Goal: Answer question/provide support: Share knowledge or assist other users

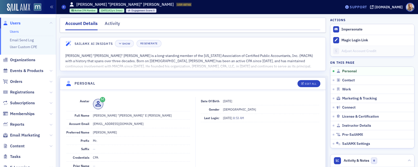
scroll to position [33, 0]
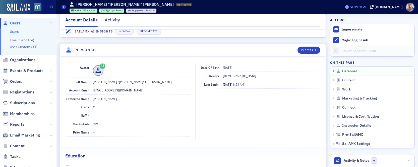
click at [367, 8] on div "Support" at bounding box center [358, 7] width 17 height 5
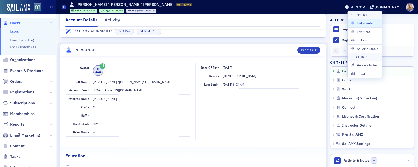
click at [362, 23] on span "Help Center" at bounding box center [365, 23] width 27 height 5
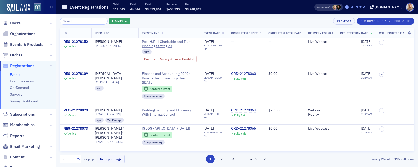
click at [362, 6] on div "Support" at bounding box center [358, 7] width 17 height 5
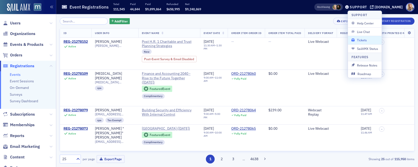
click at [362, 38] on span "Tickets" at bounding box center [365, 40] width 27 height 5
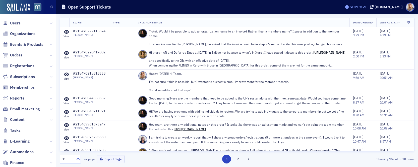
click at [365, 8] on div "Support" at bounding box center [358, 7] width 17 height 5
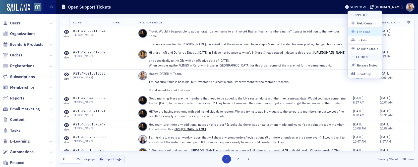
click at [360, 29] on button "Live Chat" at bounding box center [365, 31] width 34 height 8
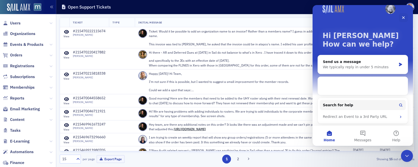
scroll to position [10, 0]
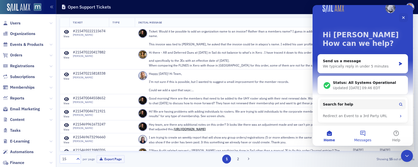
click at [362, 135] on button "Messages" at bounding box center [362, 135] width 33 height 20
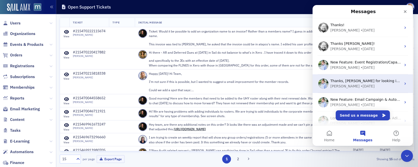
scroll to position [99, 0]
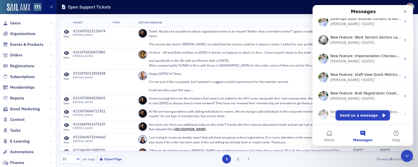
click at [374, 117] on button "Send us a message" at bounding box center [363, 115] width 54 height 10
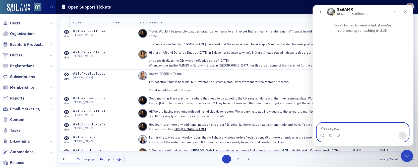
click at [327, 128] on textarea "Message…" at bounding box center [363, 127] width 92 height 9
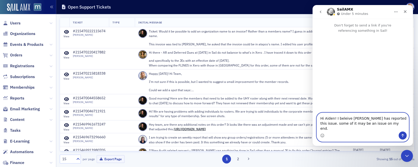
paste textarea "I’ve been answering calls where no one is on the line or they can’t hear me and…"
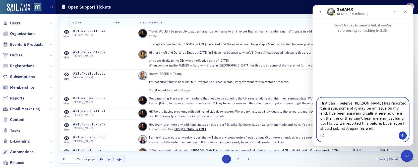
drag, startPoint x: 373, startPoint y: 119, endPoint x: 379, endPoint y: 129, distance: 11.6
click at [379, 129] on textarea "Hi Aiden! I beleive [PERSON_NAME] has reported this issue. some of it may be an…" at bounding box center [363, 115] width 92 height 34
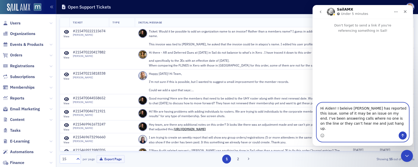
click at [345, 113] on textarea "Hi Aiden! I beleive [PERSON_NAME] has reported this issue. some of it may be an…" at bounding box center [363, 117] width 92 height 29
click at [340, 113] on textarea "Hi Aiden! I beleive [PERSON_NAME] has reported this issue. some of it may be an…" at bounding box center [363, 117] width 92 height 29
click at [342, 113] on textarea "Hi Aiden! I beleive [PERSON_NAME] has reported this issue. some of it may be an…" at bounding box center [363, 117] width 92 height 29
click at [336, 114] on textarea "Hi Aiden! I beleive [PERSON_NAME] has reported this issue. some of it may be an…" at bounding box center [363, 117] width 92 height 29
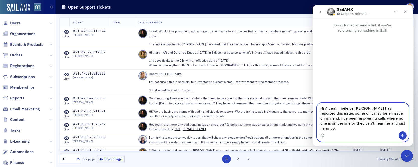
click at [398, 119] on textarea "Hi Aiden! I beleive [PERSON_NAME] has reported this issue. some of it may be an…" at bounding box center [363, 117] width 92 height 29
click at [366, 124] on textarea "Hi Aiden! I beleive [PERSON_NAME] has reported this issue. some of it may be an…" at bounding box center [363, 117] width 92 height 29
click at [355, 123] on textarea "Hi Aiden! I beleive [PERSON_NAME] has reported this issue. some of it may be an…" at bounding box center [363, 117] width 92 height 29
type textarea "Hi Aiden! I beleive [PERSON_NAME] has reported this issue. some of it may be an…"
drag, startPoint x: 321, startPoint y: 113, endPoint x: 400, endPoint y: 139, distance: 82.7
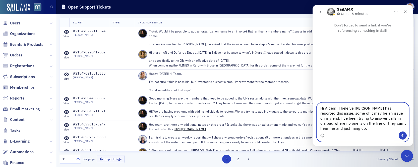
click at [400, 139] on div "Hi Aiden! I beleive [PERSON_NAME] has reported this issue. some of it may be an…" at bounding box center [363, 122] width 92 height 39
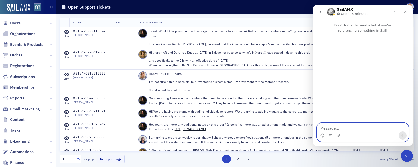
click at [344, 128] on textarea "Message…" at bounding box center [363, 127] width 92 height 9
paste textarea "Hi [PERSON_NAME], I believe [PERSON_NAME] already reported this issue, but I wa…"
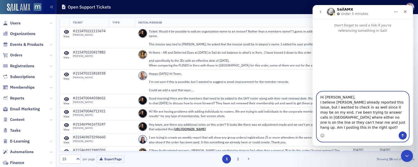
scroll to position [3, 0]
click at [337, 94] on textarea "Hi [PERSON_NAME], I believe [PERSON_NAME] already reported this issue, but I wa…" at bounding box center [363, 111] width 92 height 40
click at [400, 120] on textarea "Hi [PERSON_NAME], I believe [PERSON_NAME] already reported this issue, but I wa…" at bounding box center [363, 111] width 92 height 40
click at [323, 136] on icon "Emoji picker" at bounding box center [322, 136] width 1 height 0
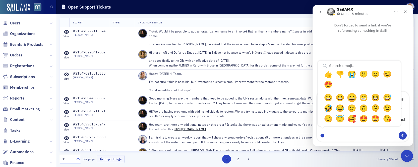
scroll to position [11, 0]
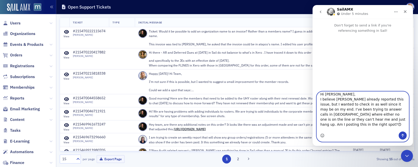
click at [376, 130] on textarea "Hi [PERSON_NAME], I believe [PERSON_NAME] already reported this issue, but I wa…" at bounding box center [363, 111] width 92 height 40
type textarea "Hi [PERSON_NAME], I believe [PERSON_NAME] already reported this issue, but I wa…"
click at [404, 133] on icon "Send a message…" at bounding box center [403, 135] width 4 height 4
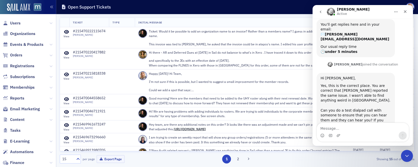
scroll to position [85, 0]
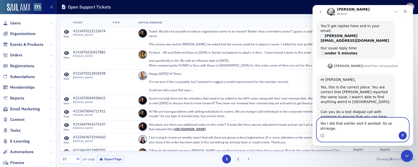
click at [328, 129] on textarea "Yes I did that earlier and it worked. Its so strrange." at bounding box center [363, 125] width 92 height 14
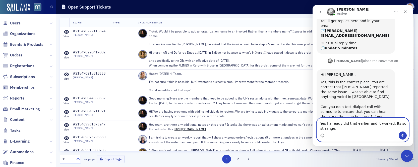
click at [393, 123] on textarea "Yes I already did that earlier and it worked. Its so strrange." at bounding box center [363, 125] width 92 height 14
click at [356, 130] on textarea "Yes I already did that earlier and it worked. It's so strrange." at bounding box center [363, 125] width 92 height 14
click at [321, 123] on textarea "Yes I already did that earlier and it worked. It's so strange." at bounding box center [363, 125] width 92 height 14
click at [350, 124] on textarea "Thanks [PERSON_NAME]! Yes I already did that earlier and it worked. It's so str…" at bounding box center [363, 125] width 92 height 14
click at [365, 125] on textarea "Thanks [PERSON_NAME]! Yes, I already did that earlier and it worked. It's so st…" at bounding box center [363, 125] width 92 height 14
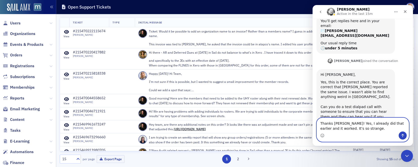
click at [364, 128] on textarea "Thanks [PERSON_NAME]! Yes, I already did that earlier and it worked. It's so st…" at bounding box center [363, 125] width 92 height 14
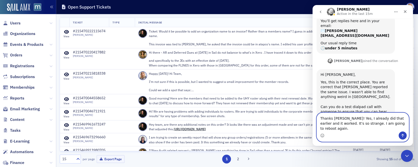
drag, startPoint x: 321, startPoint y: 123, endPoint x: 435, endPoint y: 132, distance: 113.4
click html "[PERSON_NAME] Active in the last 15m Don't forget to send a link if you're refe…"
click at [320, 123] on textarea "Thanks [PERSON_NAME]! Yes, I already did that earlier and it worked. It's so st…" at bounding box center [363, 122] width 92 height 19
drag, startPoint x: 320, startPoint y: 123, endPoint x: 402, endPoint y: 134, distance: 82.3
click at [402, 134] on div "Thanks [PERSON_NAME]! Yes, I already did that earlier and it worked. It's so st…" at bounding box center [363, 127] width 92 height 29
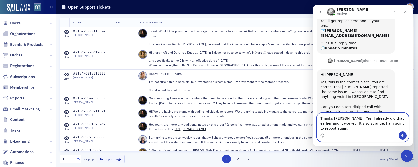
paste textarea ", Aiden! Yes, I actually did that earlier and it worked — so strange. I’m going…"
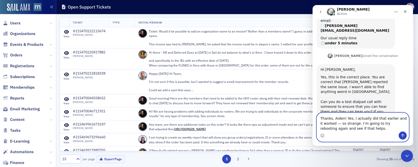
click at [338, 122] on textarea "Thanks, Aiden! Yes, I actually did that earlier and it worked — so strange. I’m…" at bounding box center [363, 122] width 92 height 19
type textarea "Thanks, Aiden! Yes, I actually did that earlier and it worked, so strange. I’m …"
click at [401, 133] on button "Send a message…" at bounding box center [403, 135] width 8 height 8
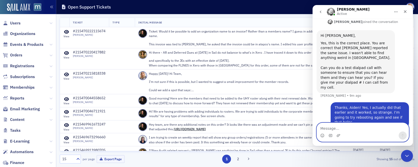
scroll to position [130, 0]
click at [368, 130] on textarea "Message…" at bounding box center [363, 127] width 92 height 9
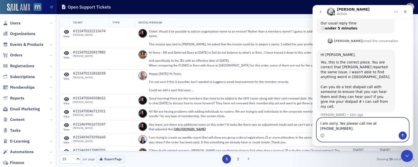
type textarea "I am sorry. Yes please call me at [PHONE_NUMBER]."
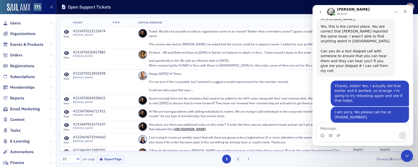
scroll to position [151, 0]
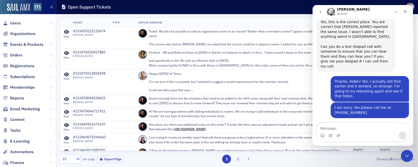
click at [367, 125] on img "Aidan says…" at bounding box center [354, 132] width 67 height 14
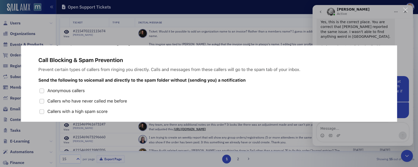
click at [129, 58] on img "Close" at bounding box center [209, 83] width 377 height 76
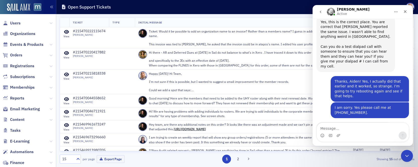
click at [356, 125] on img "Aidan says…" at bounding box center [354, 132] width 67 height 14
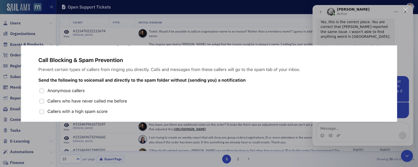
click at [38, 56] on img "Close" at bounding box center [209, 83] width 377 height 76
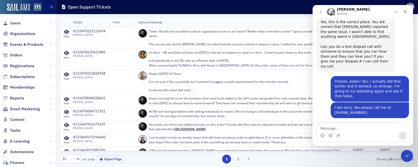
click at [349, 125] on img "Aidan says…" at bounding box center [354, 132] width 67 height 14
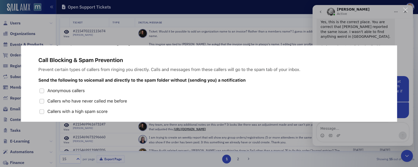
click at [330, 132] on div "Intercom messenger" at bounding box center [209, 83] width 418 height 167
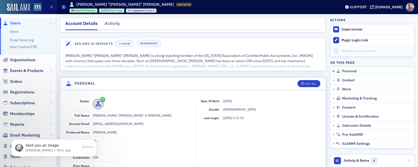
scroll to position [33, 0]
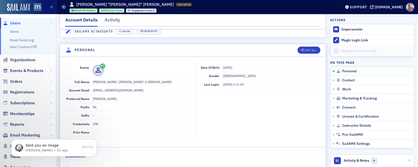
click at [16, 31] on link "Users" at bounding box center [14, 31] width 9 height 5
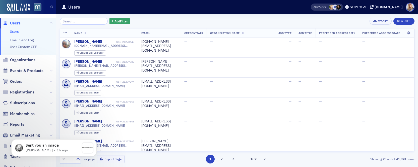
click at [82, 22] on input "search" at bounding box center [84, 21] width 48 height 7
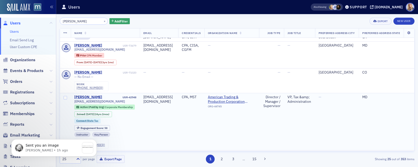
scroll to position [88, 0]
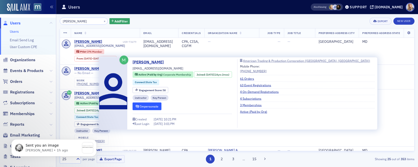
type input "Jeff Lawson"
click at [149, 107] on button "Impersonate" at bounding box center [147, 106] width 29 height 8
